Goal: Information Seeking & Learning: Find specific fact

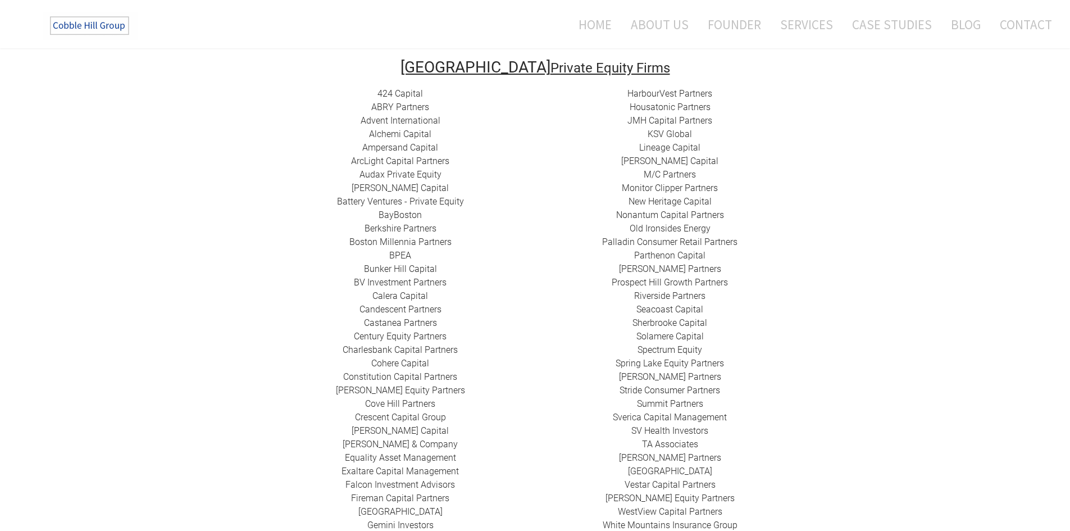
scroll to position [225, 0]
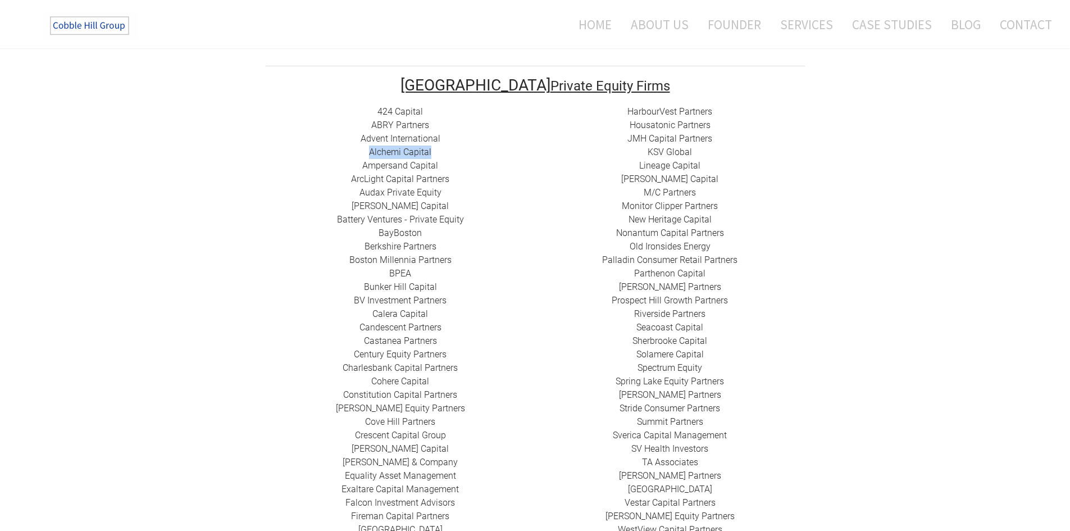
drag, startPoint x: 437, startPoint y: 137, endPoint x: 363, endPoint y: 138, distance: 73.6
click at [363, 138] on div "424 Capital ​ABRY Partners Advent International Alchemi Capital ​Ampersand Capi…" at bounding box center [401, 341] width 270 height 472
drag, startPoint x: 417, startPoint y: 148, endPoint x: 362, endPoint y: 152, distance: 54.6
click at [362, 152] on div "424 Capital ​ABRY Partners Advent International Alchemi Capital ​Ampersand Capi…" at bounding box center [401, 341] width 270 height 472
copy link "​Ampersand Capital"
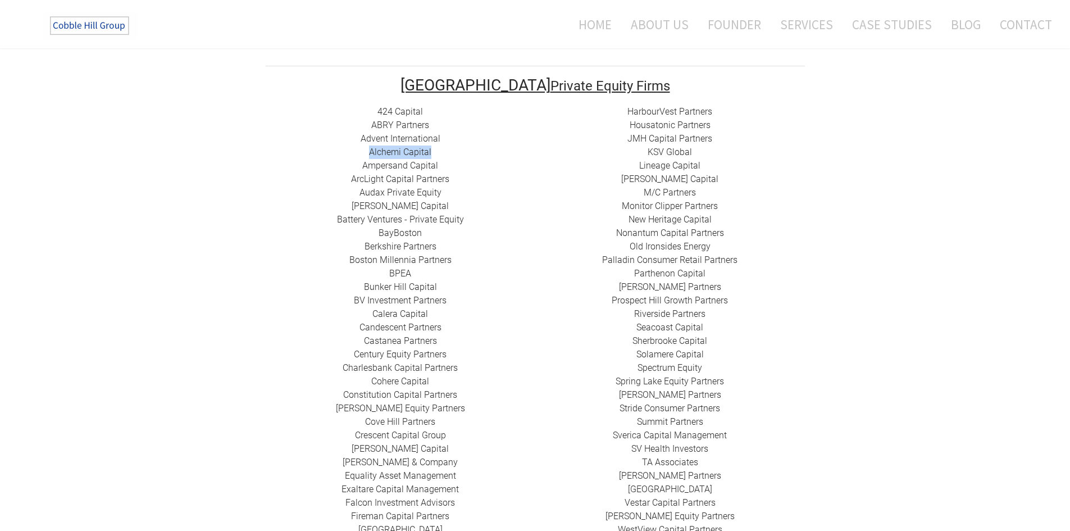
drag, startPoint x: 437, startPoint y: 137, endPoint x: 366, endPoint y: 139, distance: 70.8
click at [366, 139] on div "424 Capital ​ABRY Partners Advent International Alchemi Capital ​Ampersand Capi…" at bounding box center [401, 341] width 270 height 472
copy link "Alchemi Capital"
drag, startPoint x: 429, startPoint y: 97, endPoint x: 376, endPoint y: 98, distance: 53.4
click at [376, 105] on div "424 Capital ​ABRY Partners Advent International Alchemi Capital ​Ampersand Capi…" at bounding box center [401, 341] width 270 height 472
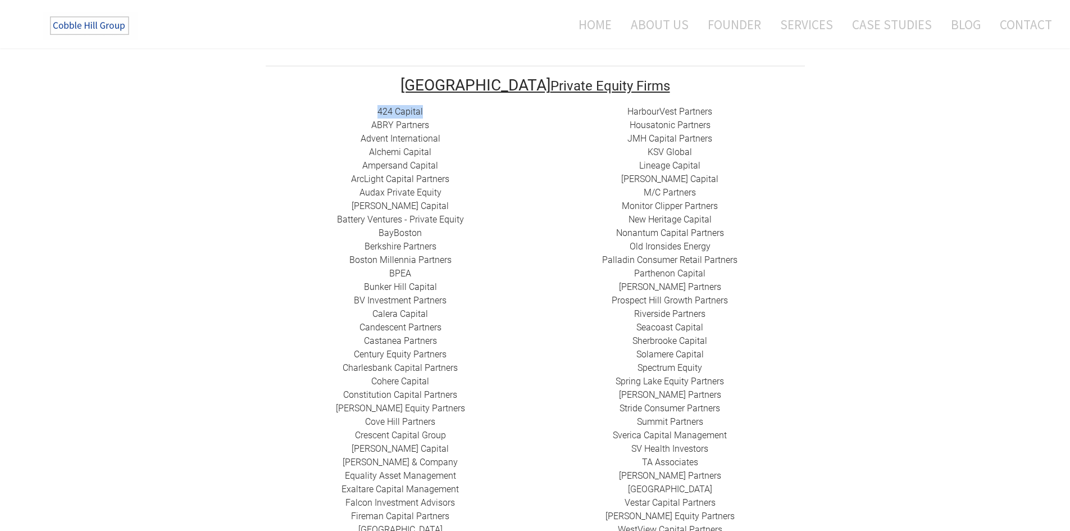
copy link "424 Capital"
drag, startPoint x: 453, startPoint y: 163, endPoint x: 346, endPoint y: 165, distance: 107.3
click at [346, 165] on div "424 Capital ​ABRY Partners Advent International Alchemi Capital ​Ampersand Capi…" at bounding box center [401, 341] width 270 height 472
copy div "​​ ​ArcLight Capital Partners"
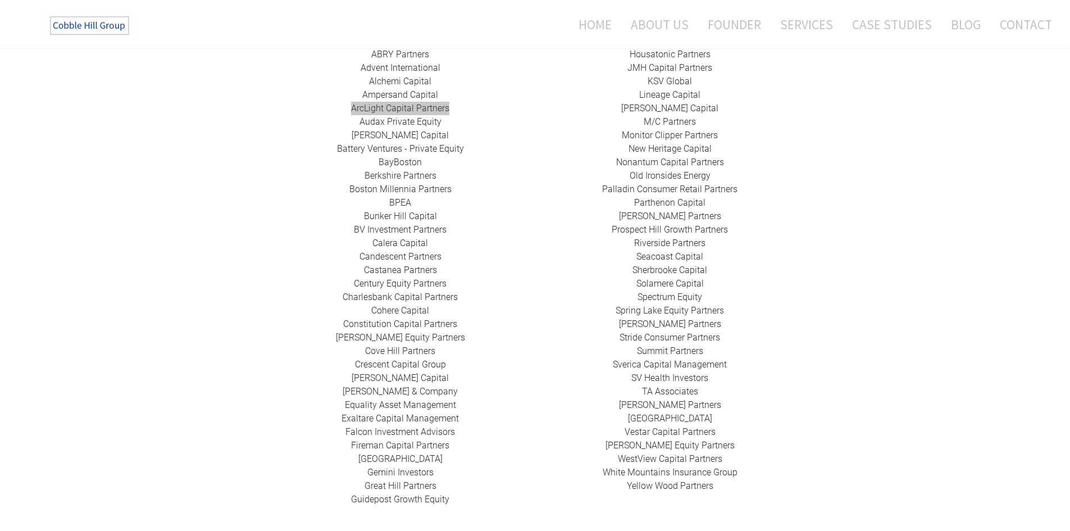
scroll to position [337, 0]
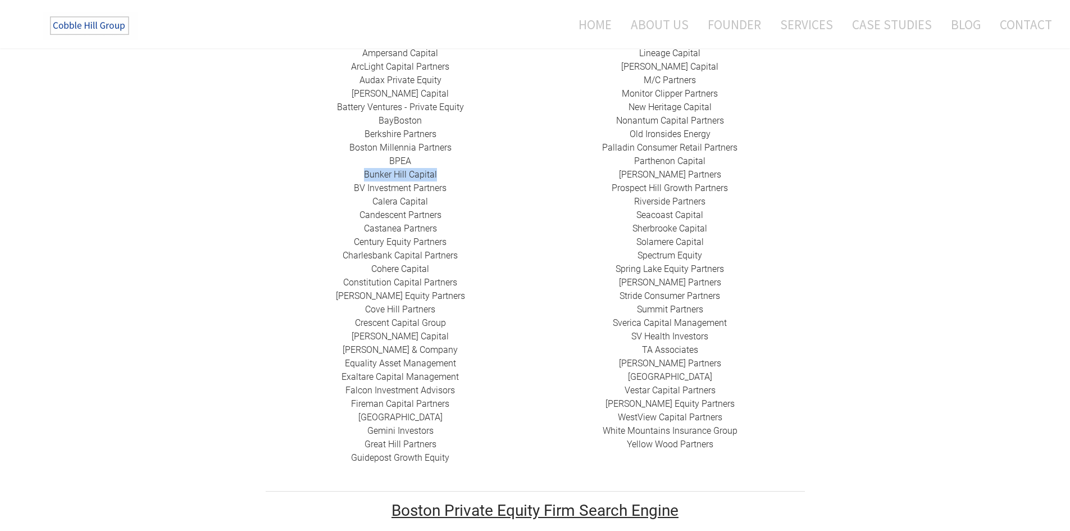
drag, startPoint x: 442, startPoint y: 158, endPoint x: 361, endPoint y: 160, distance: 80.9
click at [361, 160] on div "424 Capital ​ABRY Partners Advent International Alchemi Capital ​Ampersand Capi…" at bounding box center [401, 229] width 270 height 472
copy link "​Bunker Hill Capital"
drag, startPoint x: 433, startPoint y: 188, endPoint x: 374, endPoint y: 188, distance: 59.6
click at [374, 188] on div "424 Capital ​ABRY Partners Advent International Alchemi Capital ​Ampersand Capi…" at bounding box center [401, 229] width 270 height 472
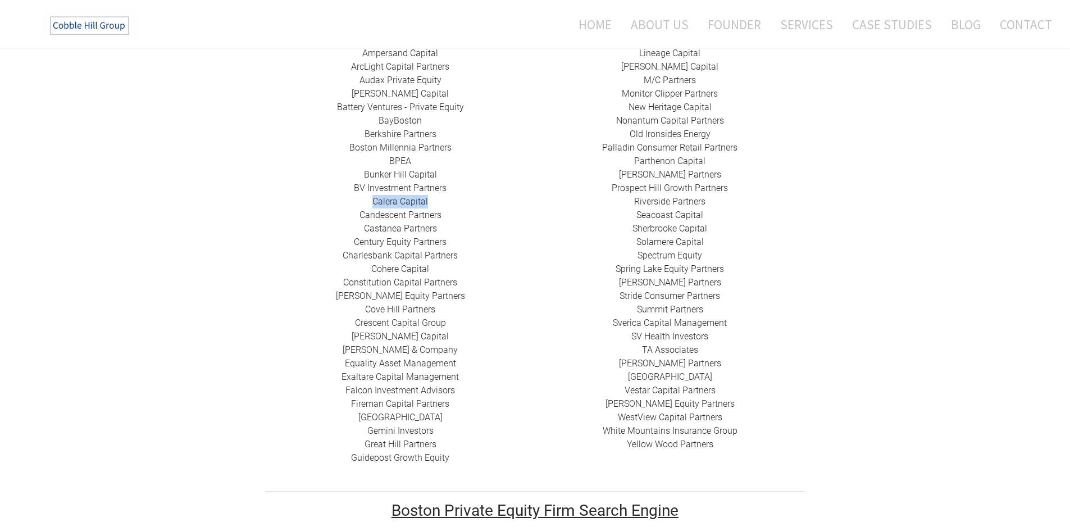
copy link "Calera Capital"
drag, startPoint x: 463, startPoint y: 240, endPoint x: 335, endPoint y: 237, distance: 128.1
click at [335, 237] on div "424 Capital ​ABRY Partners Advent International Alchemi Capital ​Ampersand Capi…" at bounding box center [401, 229] width 270 height 472
copy link "Charlesbank Capital Partners"
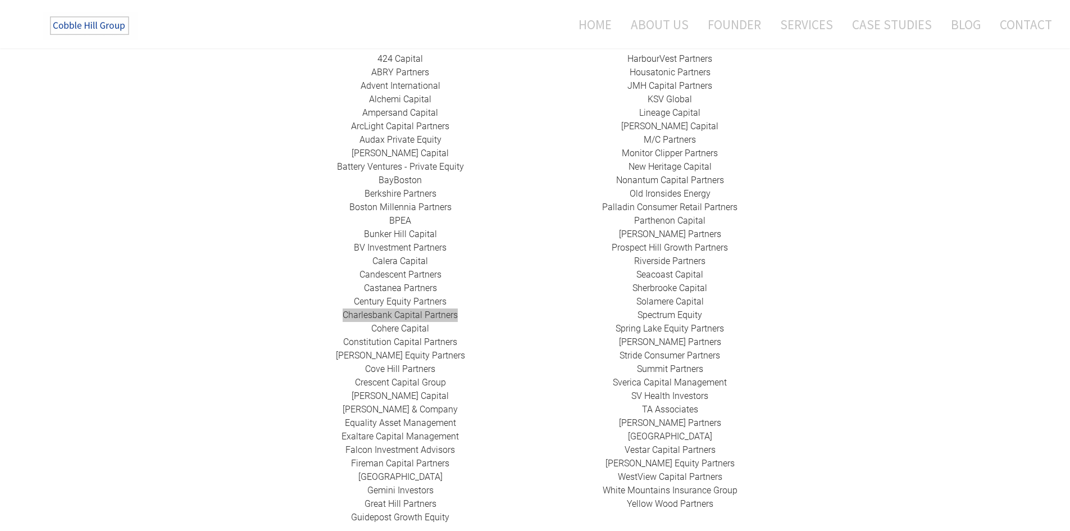
scroll to position [281, 0]
click at [444, 308] on div "424 Capital ​ABRY Partners Advent International Alchemi Capital ​Ampersand Capi…" at bounding box center [401, 285] width 270 height 472
drag, startPoint x: 429, startPoint y: 308, endPoint x: 366, endPoint y: 311, distance: 63.0
click at [366, 311] on div "424 Capital ​ABRY Partners Advent International Alchemi Capital ​Ampersand Capi…" at bounding box center [401, 285] width 270 height 472
copy div "​ Cohere Capital"
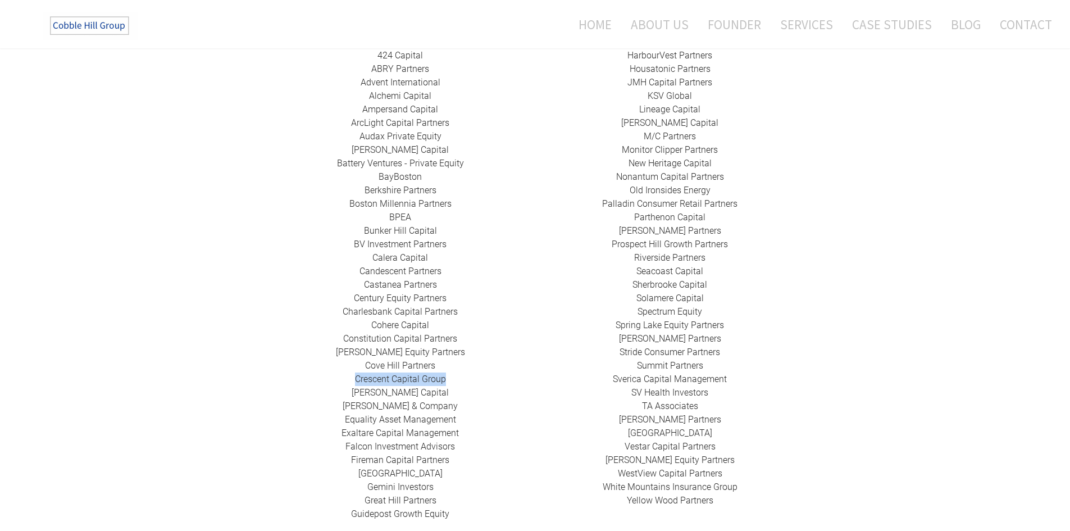
drag, startPoint x: 452, startPoint y: 366, endPoint x: 348, endPoint y: 372, distance: 103.6
click at [348, 372] on div "424 Capital ​ABRY Partners Advent International Alchemi Capital ​Ampersand Capi…" at bounding box center [401, 285] width 270 height 472
copy link "​Crescent Capital Group"
